Goal: Transaction & Acquisition: Obtain resource

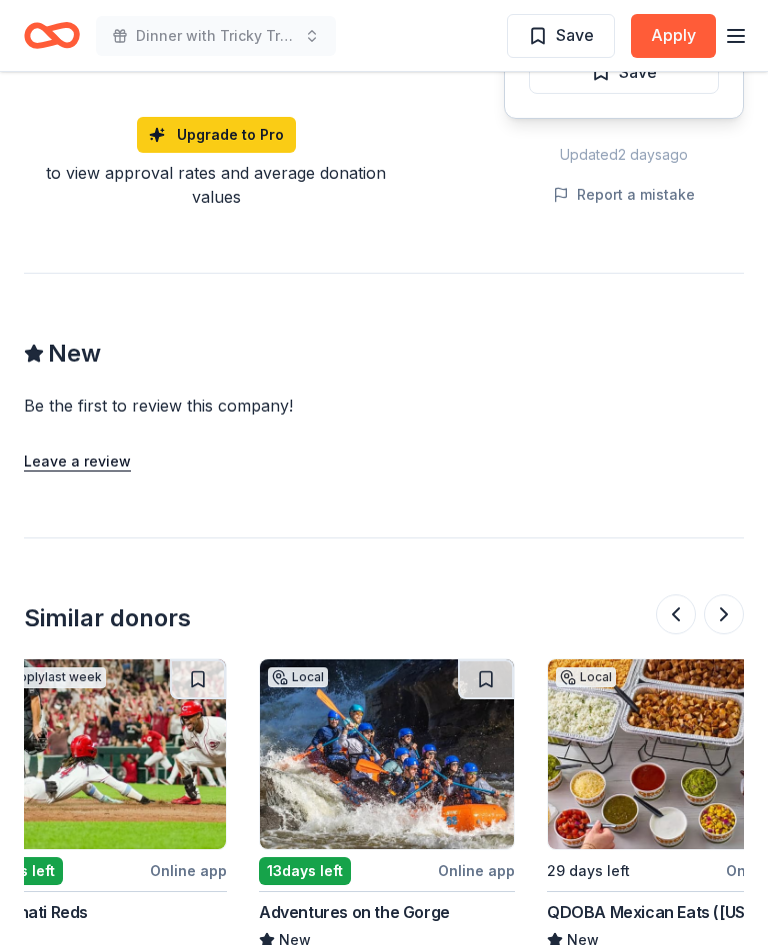
scroll to position [0, 631]
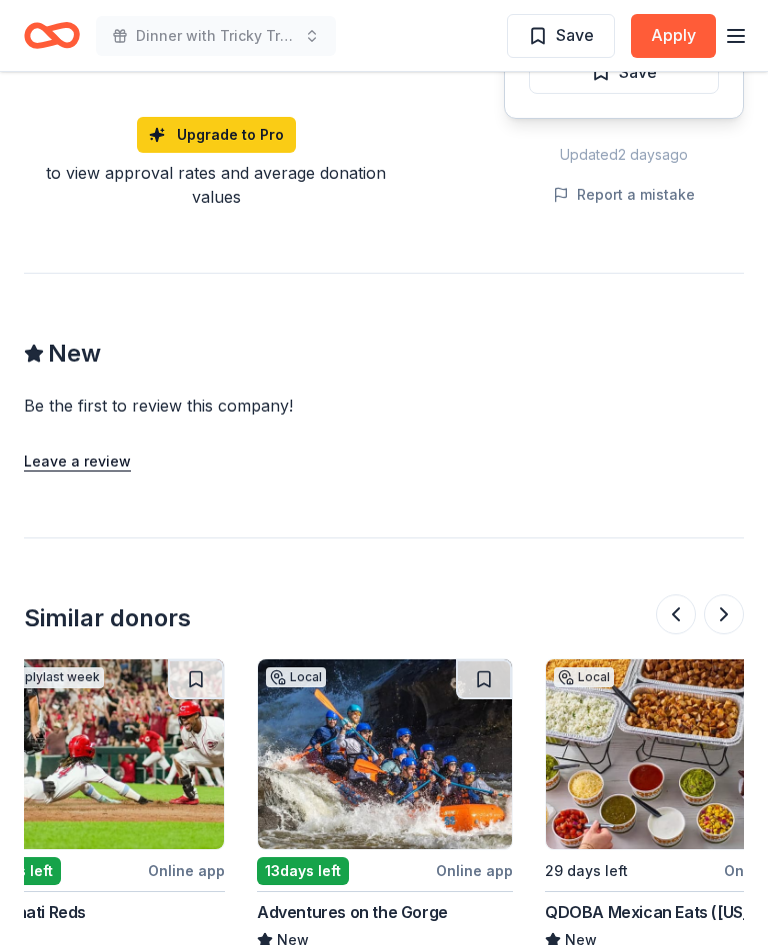
click at [395, 737] on img at bounding box center [385, 755] width 254 height 190
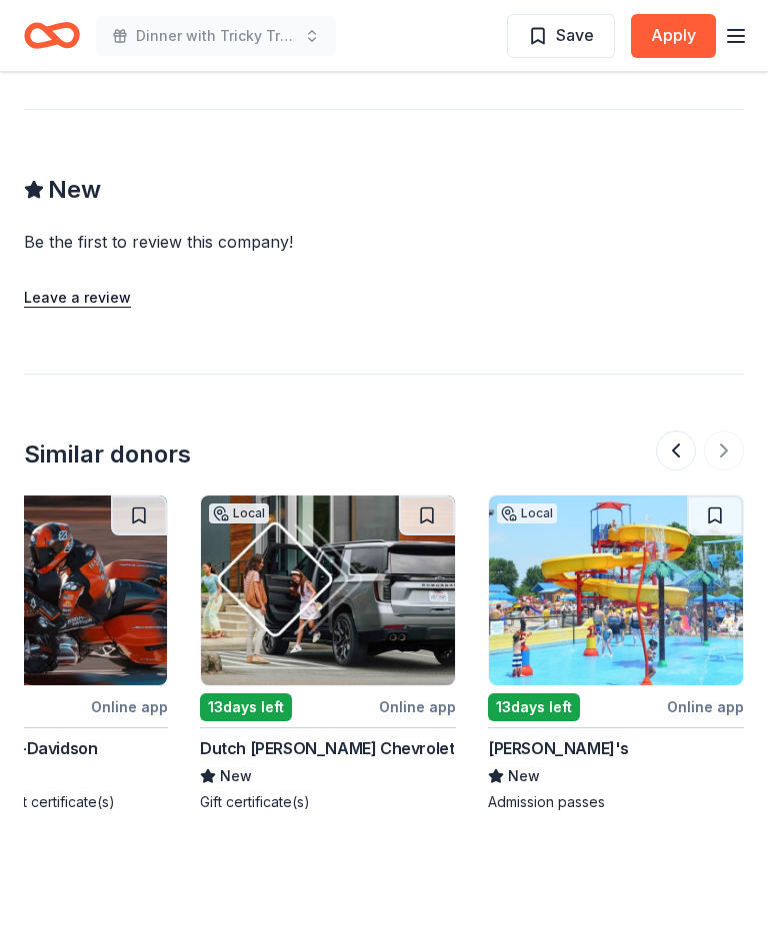
scroll to position [1735, 0]
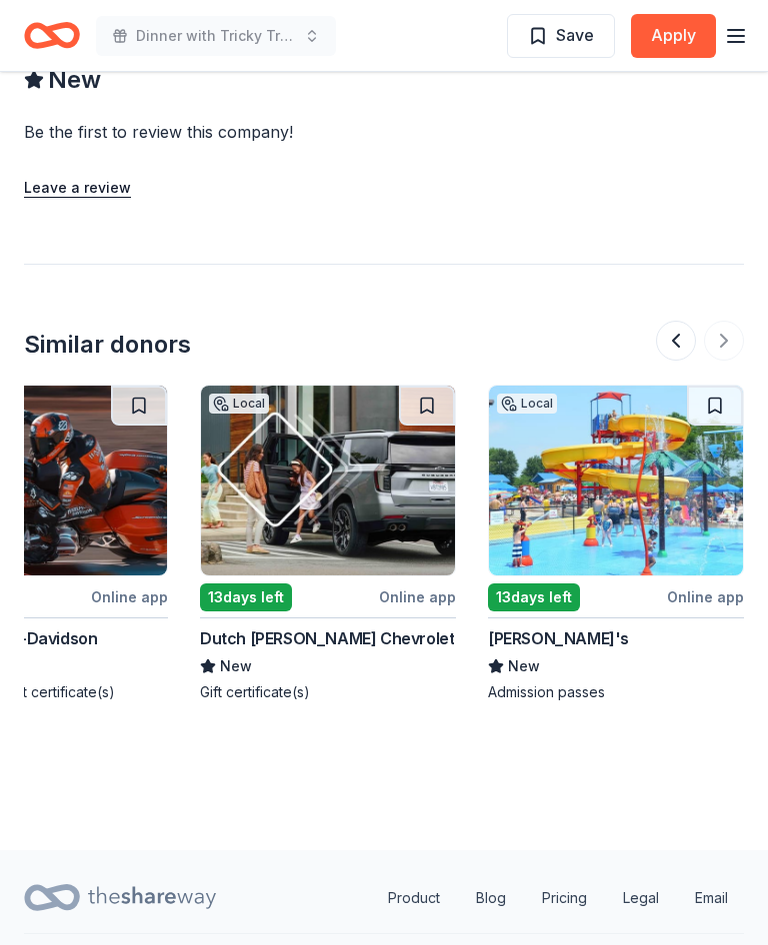
click at [609, 470] on img at bounding box center [616, 481] width 254 height 190
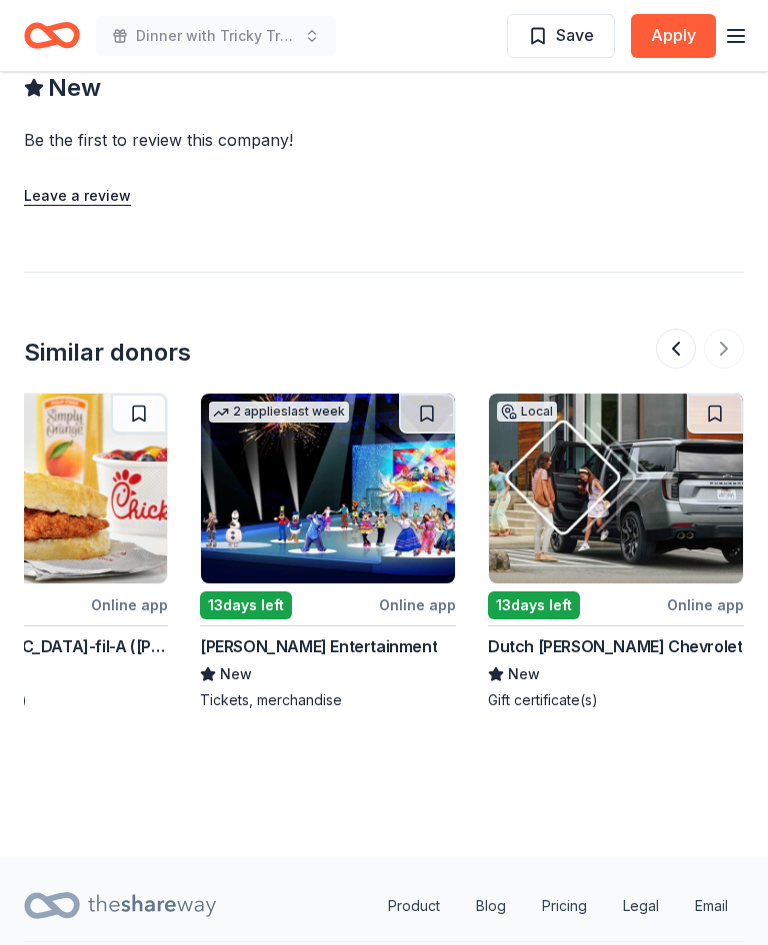
scroll to position [0, 2127]
click at [339, 463] on img at bounding box center [328, 489] width 254 height 190
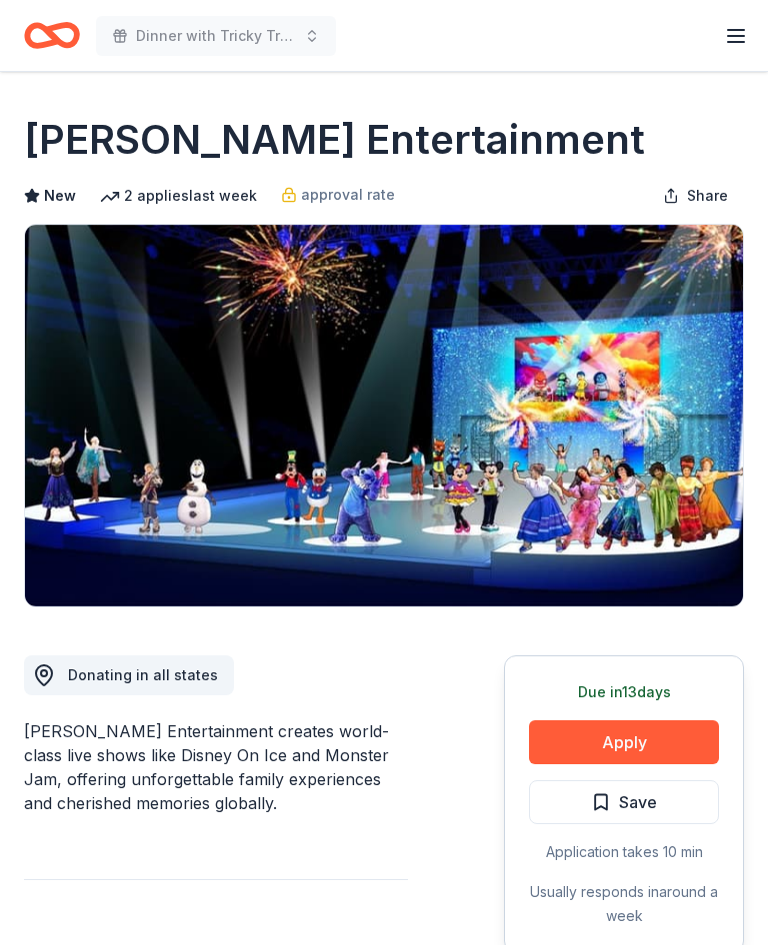
click at [644, 736] on button "Apply" at bounding box center [624, 743] width 190 height 44
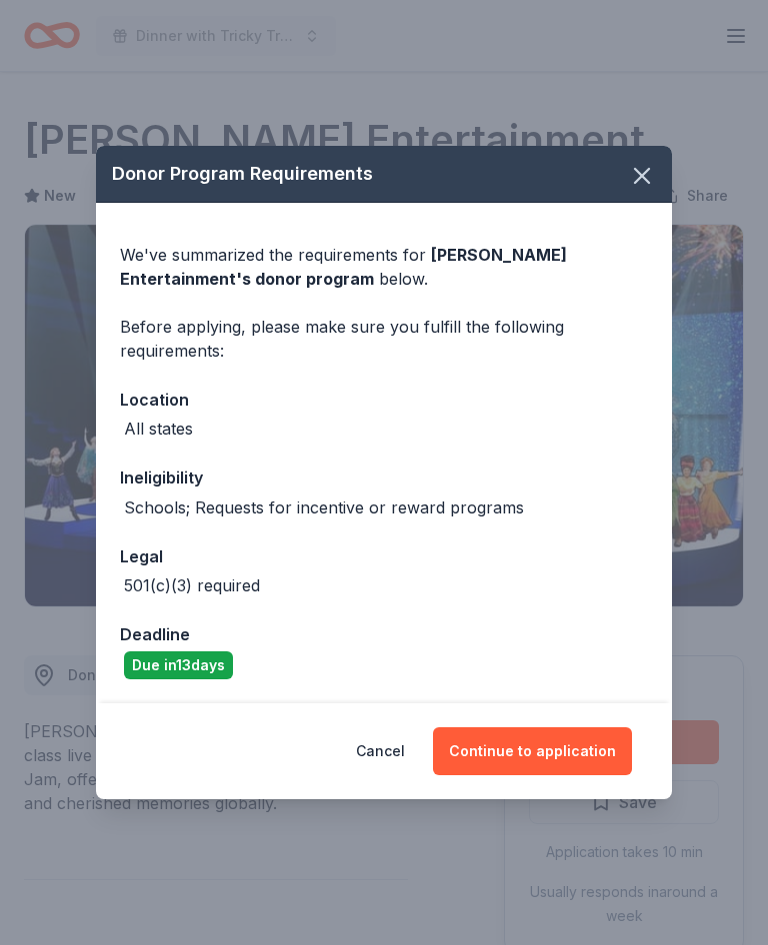
click at [555, 750] on button "Continue to application" at bounding box center [532, 752] width 199 height 48
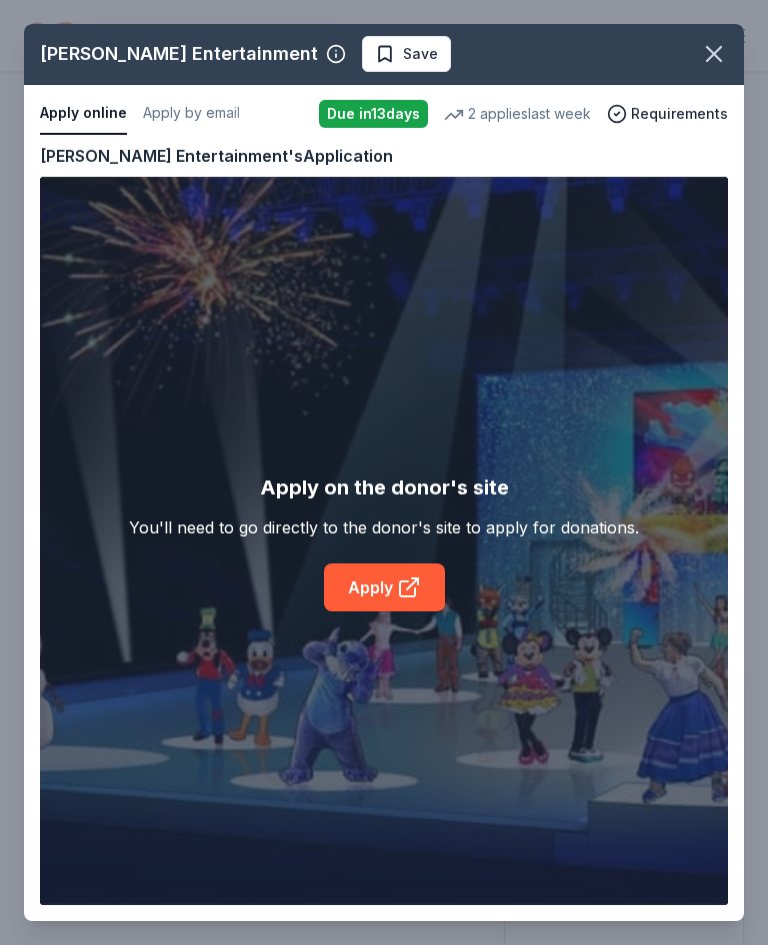
click at [397, 584] on icon at bounding box center [409, 588] width 24 height 24
